Goal: Task Accomplishment & Management: Use online tool/utility

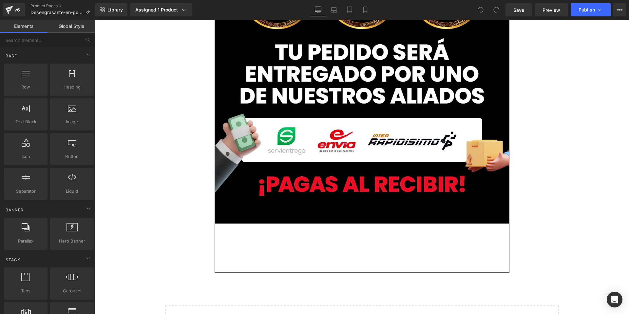
scroll to position [3856, 0]
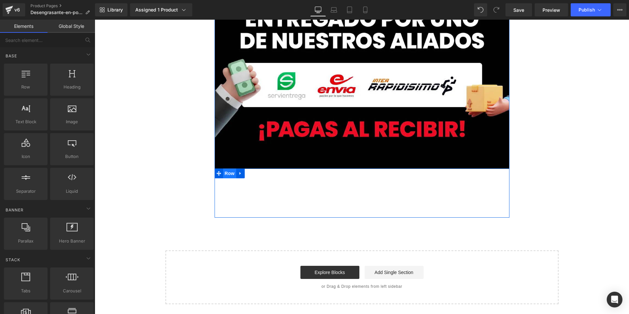
click at [229, 173] on span "Row" at bounding box center [229, 173] width 13 height 10
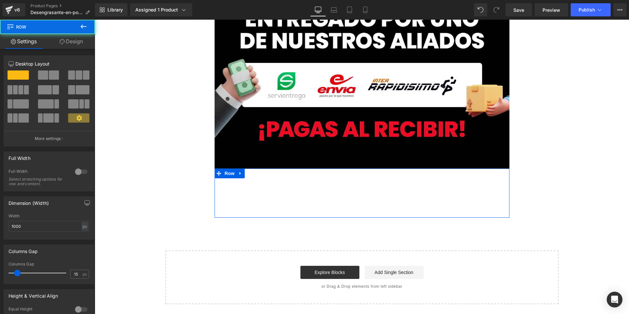
click at [84, 42] on link "Design" at bounding box center [72, 41] width 48 height 15
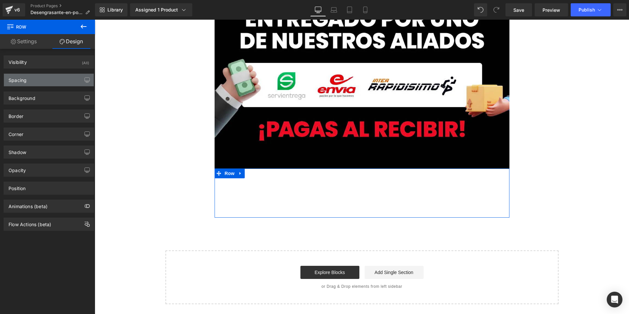
click at [48, 82] on div "Spacing" at bounding box center [49, 80] width 90 height 12
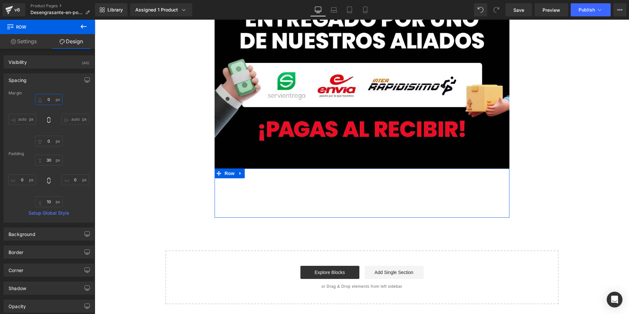
click at [46, 101] on input "0" at bounding box center [49, 99] width 28 height 11
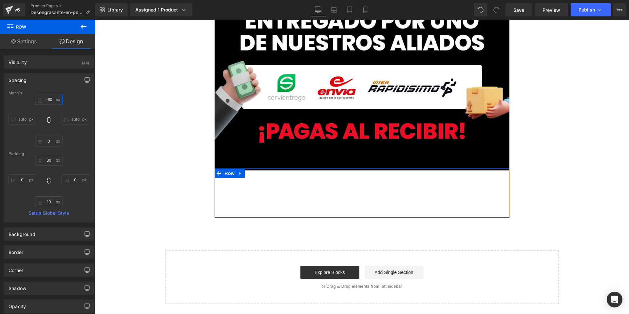
scroll to position [3836, 0]
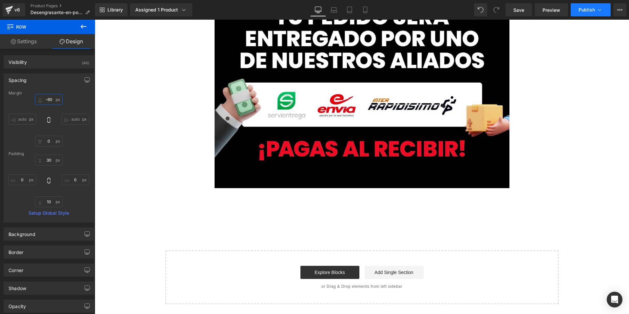
type input "-60"
click at [585, 12] on button "Publish" at bounding box center [591, 9] width 40 height 13
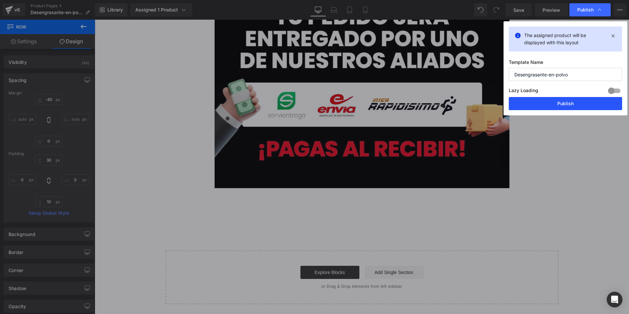
click at [557, 107] on button "Publish" at bounding box center [565, 103] width 113 height 13
